Goal: Task Accomplishment & Management: Manage account settings

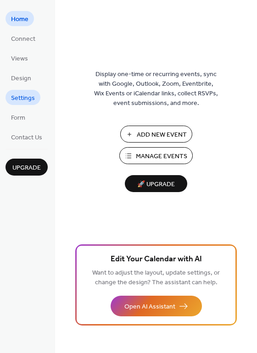
click at [35, 103] on link "Settings" at bounding box center [22, 97] width 35 height 15
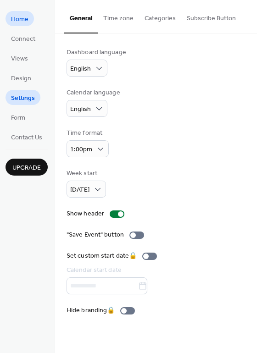
click at [28, 13] on link "Home" at bounding box center [19, 18] width 28 height 15
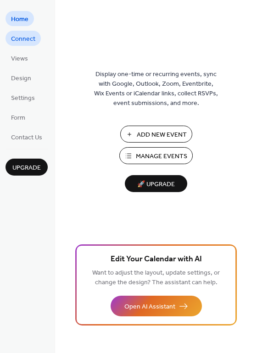
click at [26, 34] on span "Connect" at bounding box center [23, 39] width 24 height 10
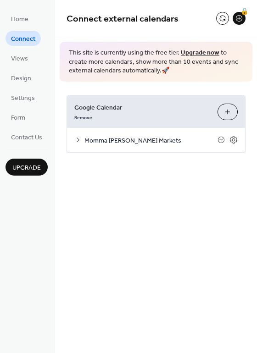
click at [77, 141] on icon at bounding box center [77, 139] width 7 height 7
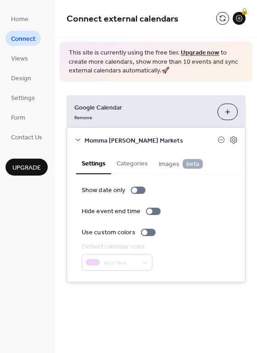
click at [35, 55] on ul "Home Connect Views Design Settings Form Contact Us" at bounding box center [26, 77] width 42 height 133
click at [32, 55] on link "Views" at bounding box center [19, 57] width 28 height 15
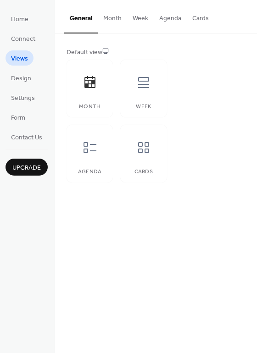
click at [33, 88] on ul "Home Connect Views Design Settings Form Contact Us" at bounding box center [26, 77] width 42 height 133
click at [26, 82] on span "Design" at bounding box center [21, 79] width 20 height 10
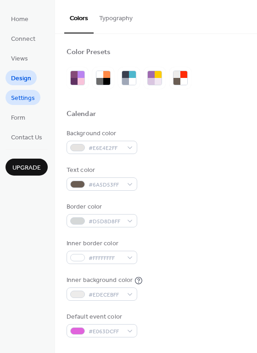
click at [25, 98] on span "Settings" at bounding box center [23, 98] width 24 height 10
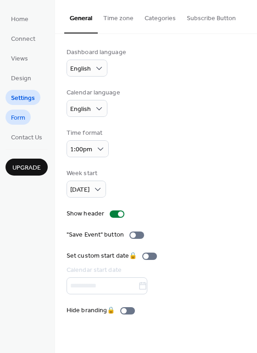
click at [29, 115] on link "Form" at bounding box center [17, 116] width 25 height 15
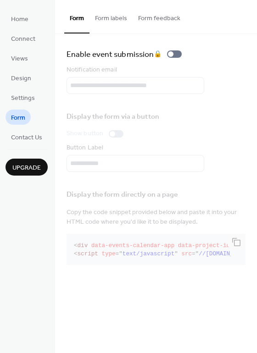
click at [235, 243] on div "Display the form directly on a page Copy the code snippet provided below and pa…" at bounding box center [155, 225] width 179 height 85
drag, startPoint x: 235, startPoint y: 242, endPoint x: 219, endPoint y: 251, distance: 18.2
click at [235, 242] on div "Display the form directly on a page Copy the code snippet provided below and pa…" at bounding box center [155, 225] width 179 height 85
click at [184, 240] on div "Display the form directly on a page Copy the code snippet provided below and pa…" at bounding box center [155, 225] width 179 height 85
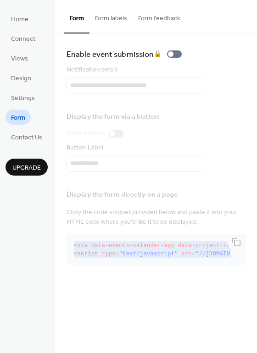
drag, startPoint x: 73, startPoint y: 241, endPoint x: 230, endPoint y: 265, distance: 158.9
click at [235, 265] on div "Display the form directly on a page Copy the code snippet provided below and pa…" at bounding box center [155, 225] width 179 height 85
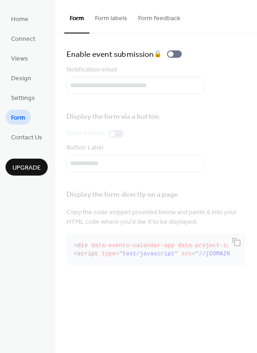
click at [171, 212] on div "Display the form directly on a page Copy the code snippet provided below and pa…" at bounding box center [155, 225] width 179 height 85
click at [27, 133] on span "Contact Us" at bounding box center [26, 138] width 31 height 10
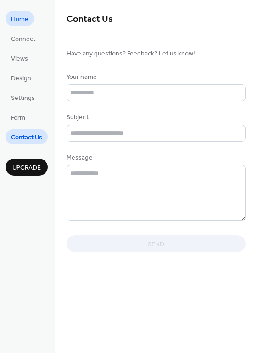
click at [21, 15] on span "Home" at bounding box center [19, 20] width 17 height 10
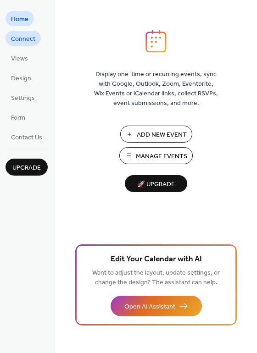
click at [20, 43] on span "Connect" at bounding box center [23, 39] width 24 height 10
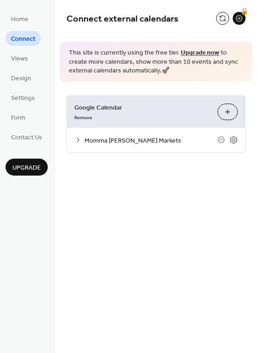
click at [74, 137] on icon at bounding box center [77, 139] width 7 height 7
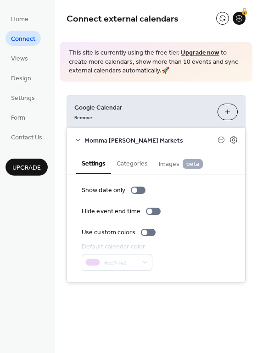
click at [131, 159] on button "Categories" at bounding box center [132, 162] width 42 height 21
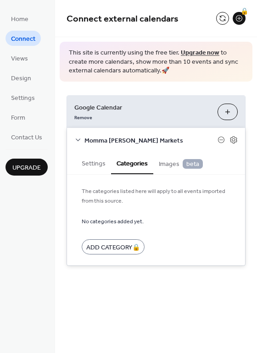
click at [160, 163] on span "Images beta" at bounding box center [181, 164] width 44 height 10
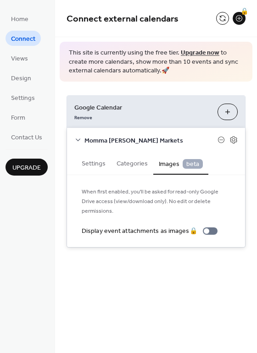
click at [82, 140] on div "Momma [PERSON_NAME] Markets" at bounding box center [156, 140] width 178 height 24
click at [77, 137] on icon at bounding box center [77, 139] width 7 height 7
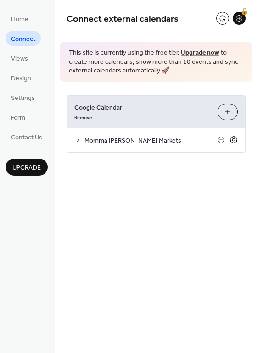
click at [232, 138] on icon at bounding box center [233, 140] width 8 height 8
